Goal: Find contact information: Find contact information

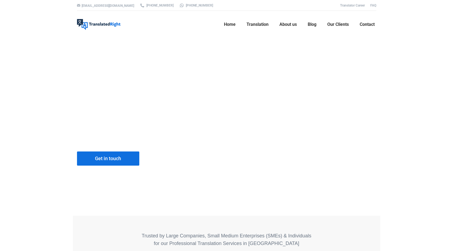
click at [367, 24] on span "Contact" at bounding box center [367, 24] width 15 height 5
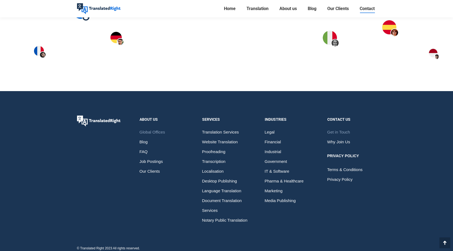
scroll to position [811, 0]
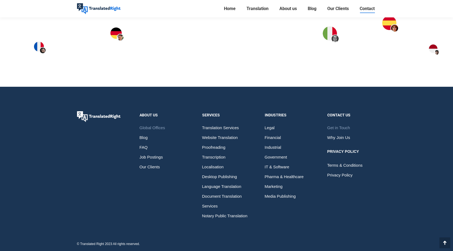
click at [158, 127] on span "Global Offices" at bounding box center [153, 128] width 26 height 10
